Goal: Task Accomplishment & Management: Manage account settings

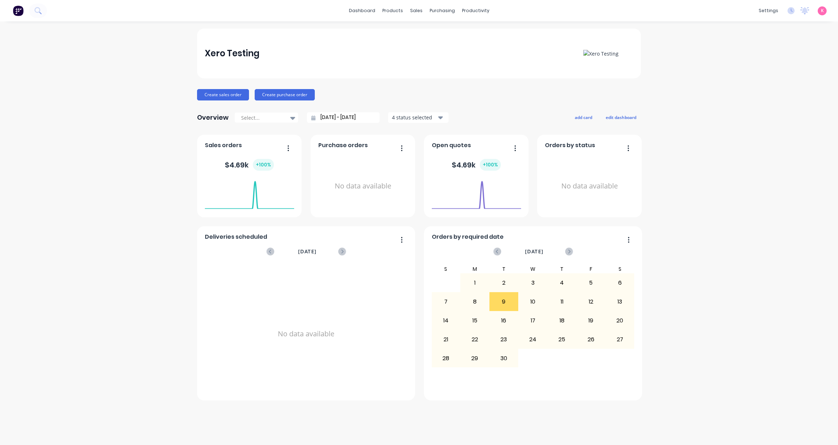
click at [752, 194] on div "Xero Testing Create sales order Create purchase order Overview Select... [DATE]…" at bounding box center [419, 232] width 838 height 409
click at [712, 193] on div "Xero Testing Create sales order Create purchase order Overview Select... [DATE]…" at bounding box center [419, 232] width 838 height 409
click at [822, 11] on span "K" at bounding box center [822, 10] width 3 height 6
click at [769, 93] on button "Sign out" at bounding box center [777, 89] width 94 height 14
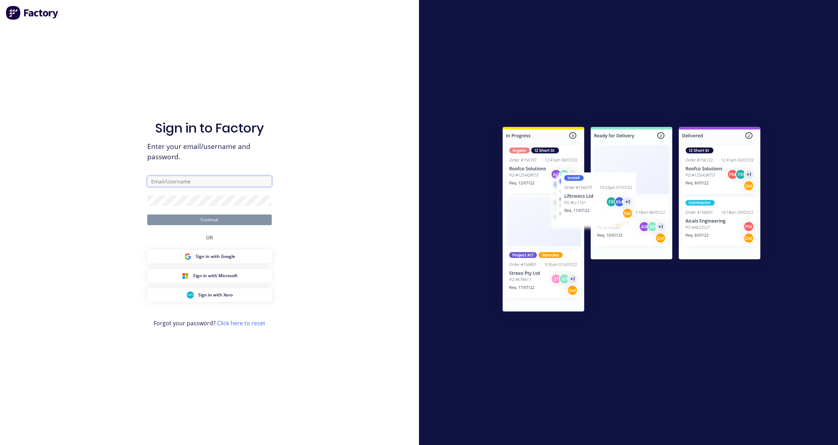
click at [212, 179] on input "text" at bounding box center [209, 181] width 125 height 11
paste input "[EMAIL_ADDRESS][DOMAIN_NAME]"
type input "[EMAIL_ADDRESS][DOMAIN_NAME]"
click at [343, 144] on div "Sign in to Factory Enter your email/username and password. [EMAIL_ADDRESS][DOMA…" at bounding box center [209, 222] width 419 height 445
click at [353, 177] on div "Sign in to Factory Enter your email/username and password. [EMAIL_ADDRESS][DOMA…" at bounding box center [209, 222] width 419 height 445
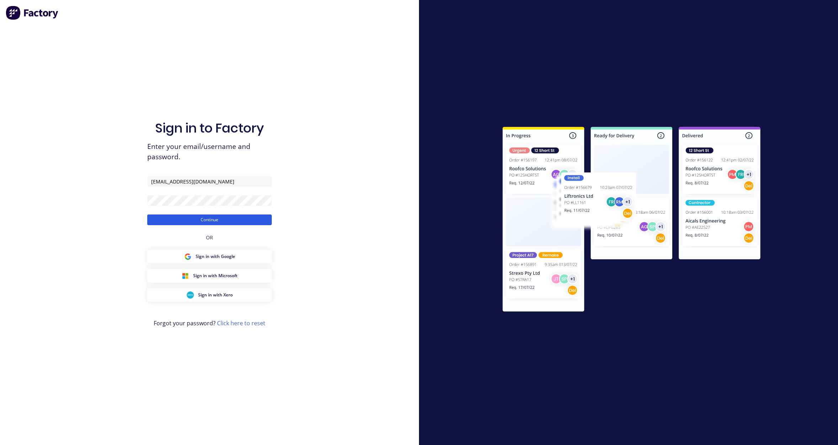
click at [231, 218] on button "Continue" at bounding box center [209, 219] width 125 height 11
